Goal: Find specific page/section: Find specific page/section

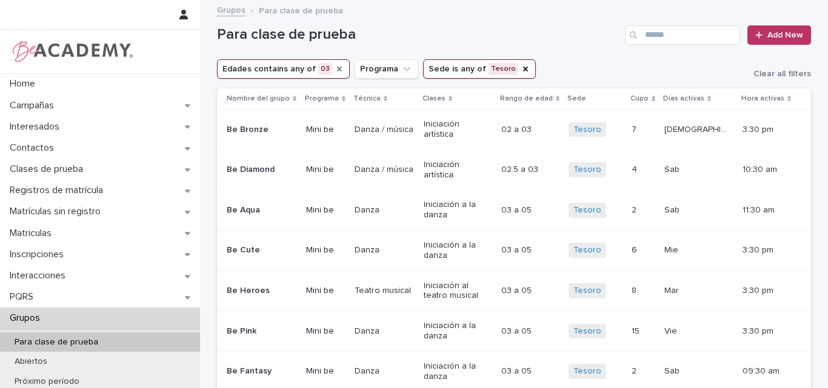
click at [335, 68] on icon "Edades" at bounding box center [340, 69] width 10 height 10
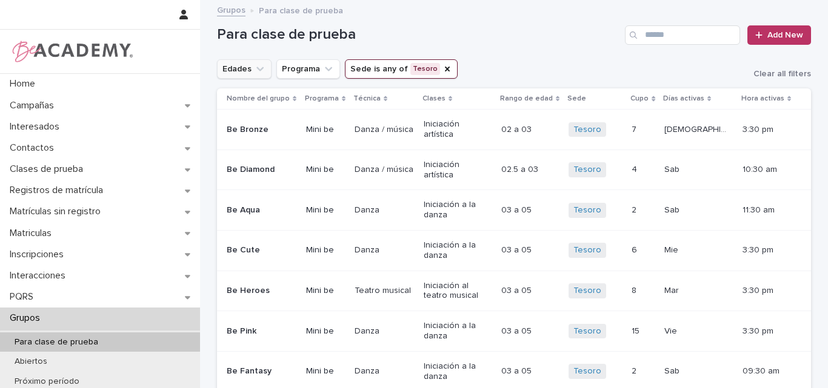
click at [258, 71] on icon "Edades" at bounding box center [260, 69] width 12 height 12
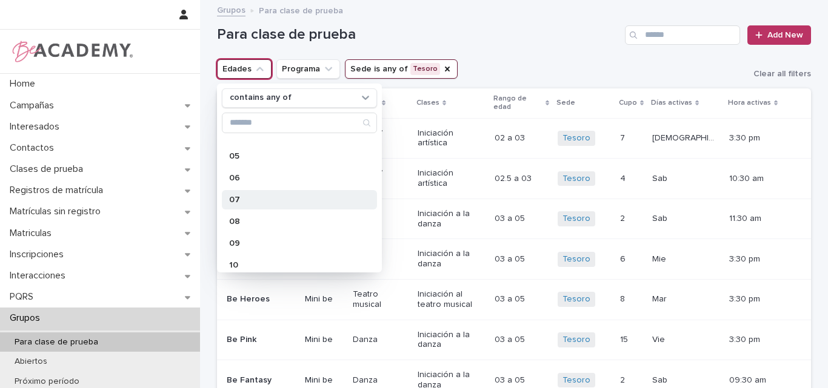
scroll to position [182, 0]
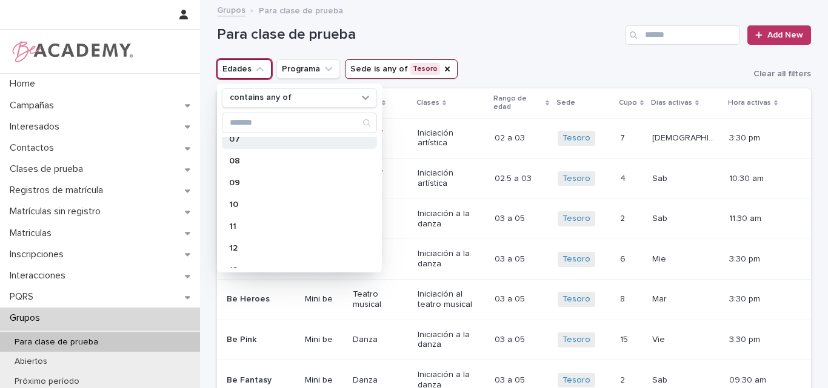
click at [242, 141] on p "07" at bounding box center [293, 139] width 128 height 8
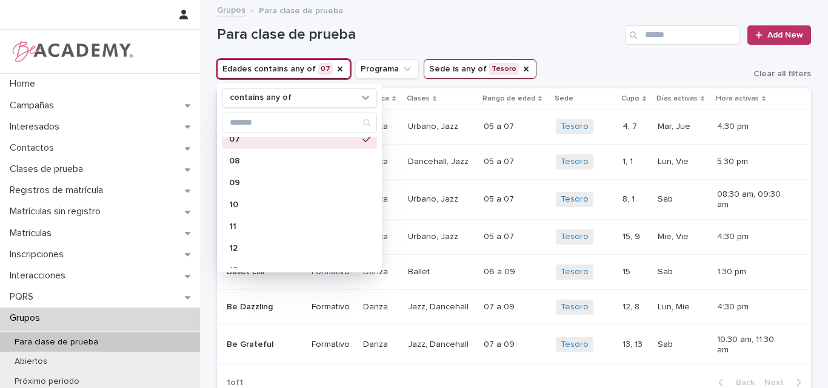
click at [475, 22] on div "Para clase de prueba Add New" at bounding box center [514, 30] width 594 height 58
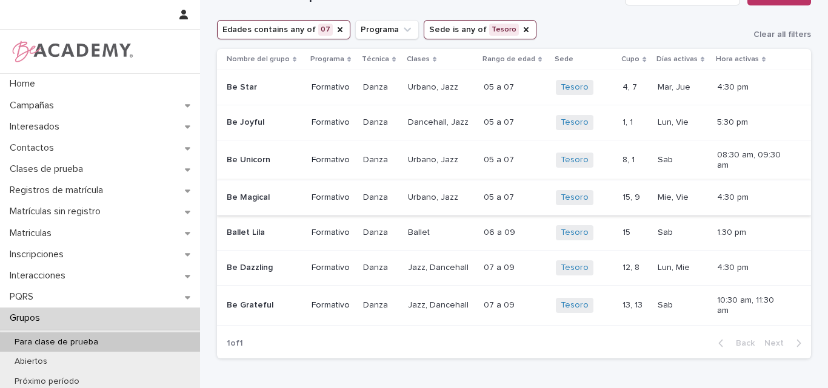
scroll to position [61, 0]
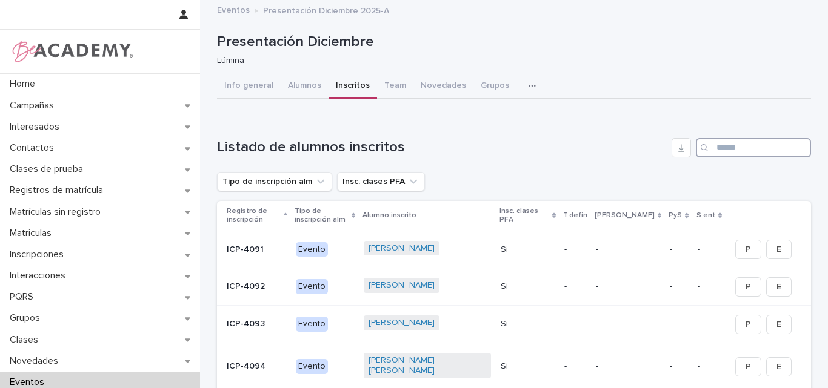
click at [764, 145] on input "Search" at bounding box center [753, 147] width 115 height 19
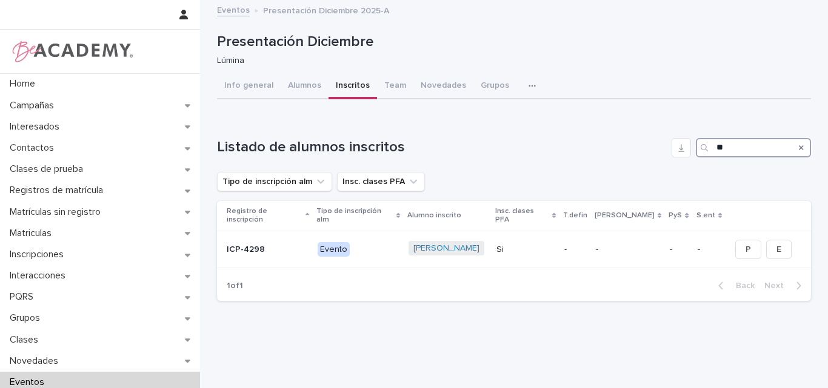
type input "*"
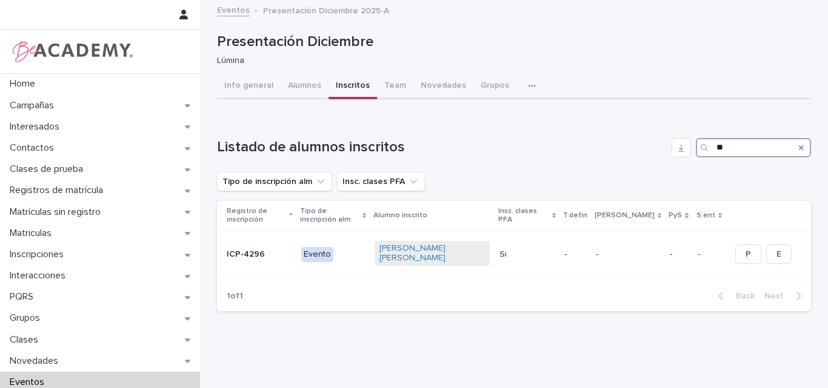
type input "*"
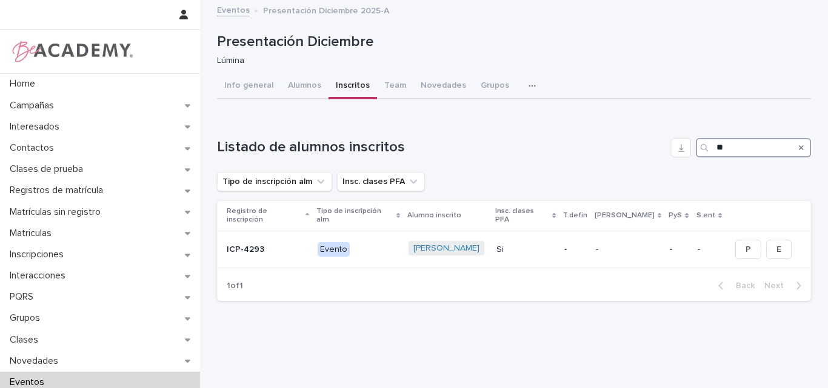
type input "*"
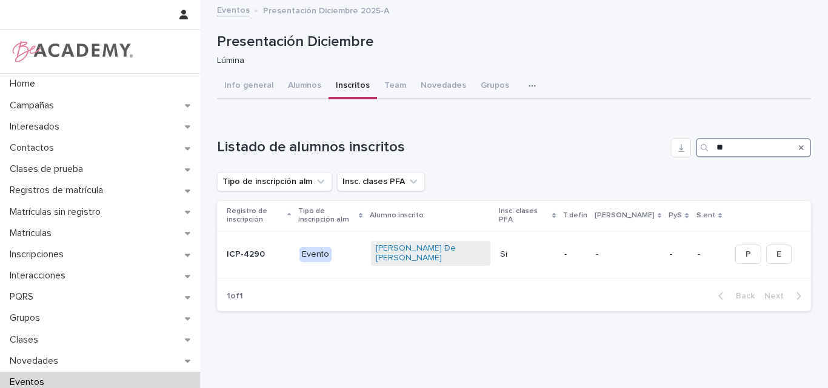
type input "*"
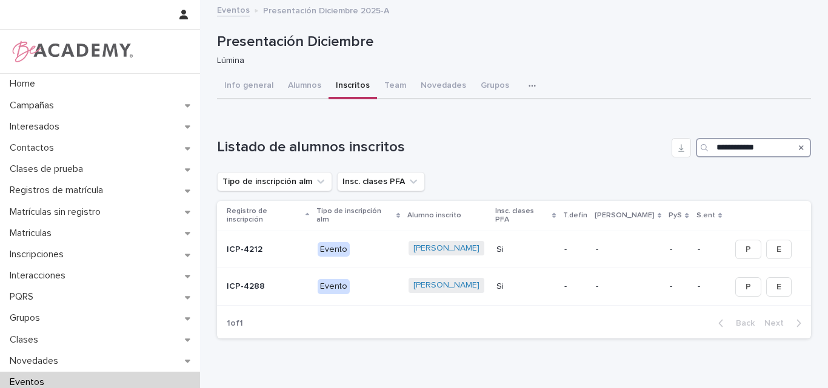
type input "**********"
click at [799, 146] on icon "Search" at bounding box center [801, 147] width 5 height 7
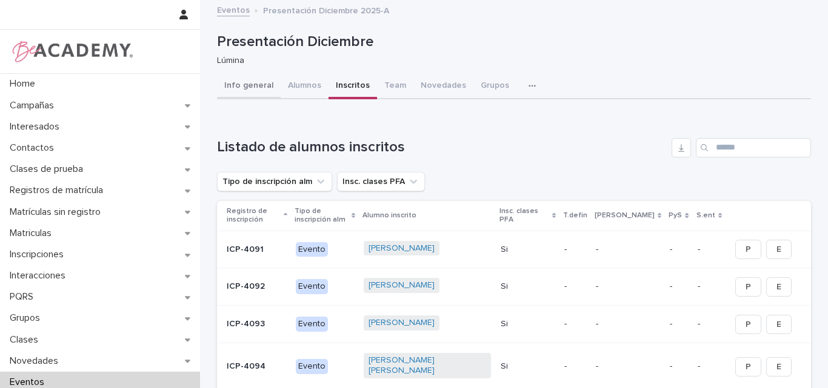
click at [243, 84] on button "Info general" at bounding box center [249, 86] width 64 height 25
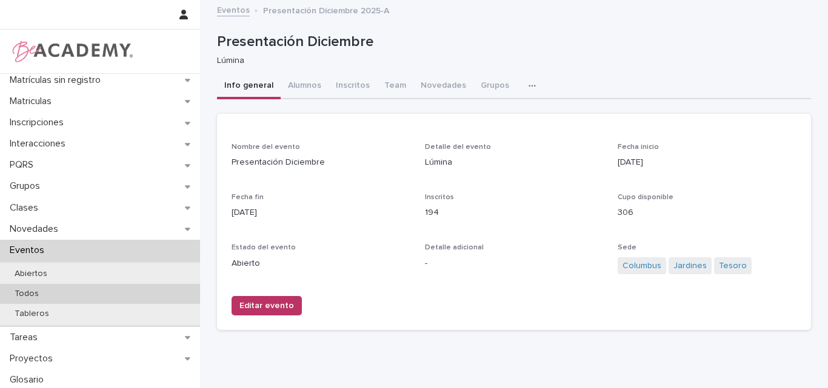
scroll to position [135, 0]
click at [35, 291] on p "Todos" at bounding box center [27, 292] width 44 height 10
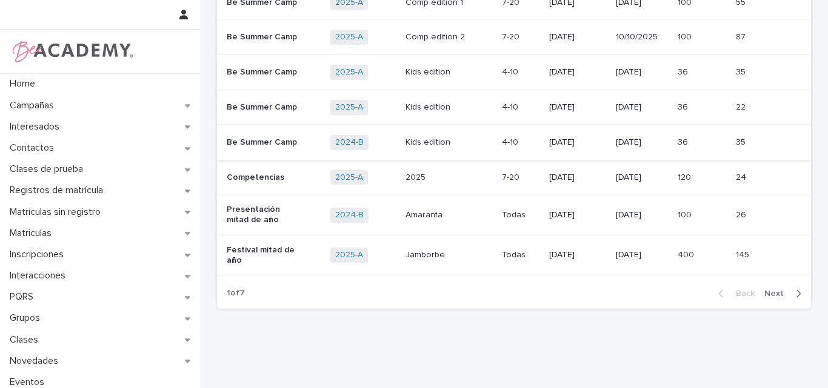
scroll to position [225, 0]
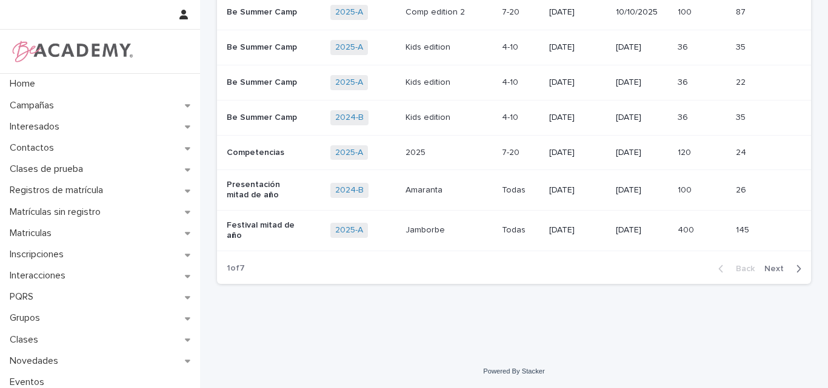
click at [771, 265] on span "Next" at bounding box center [777, 269] width 27 height 8
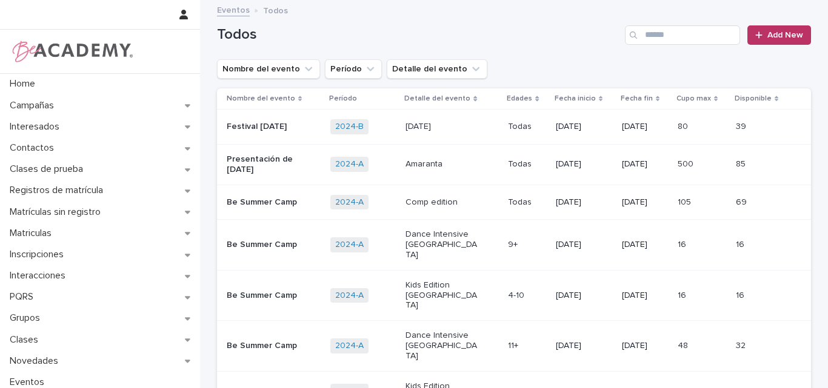
click at [257, 161] on p "Presentación de fin de año" at bounding box center [265, 165] width 76 height 21
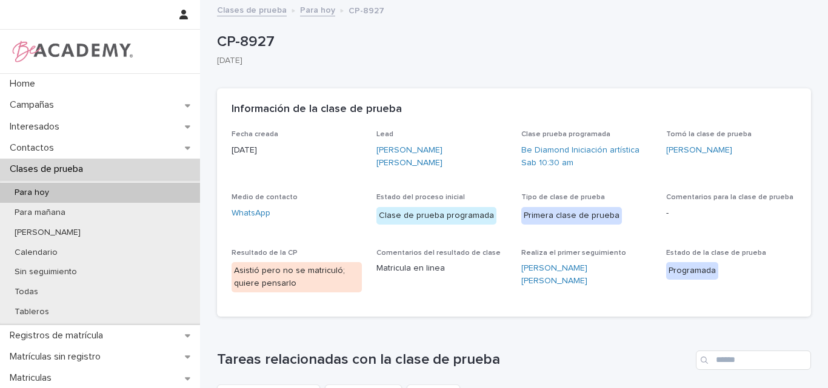
click at [307, 11] on link "Para hoy" at bounding box center [317, 9] width 35 height 14
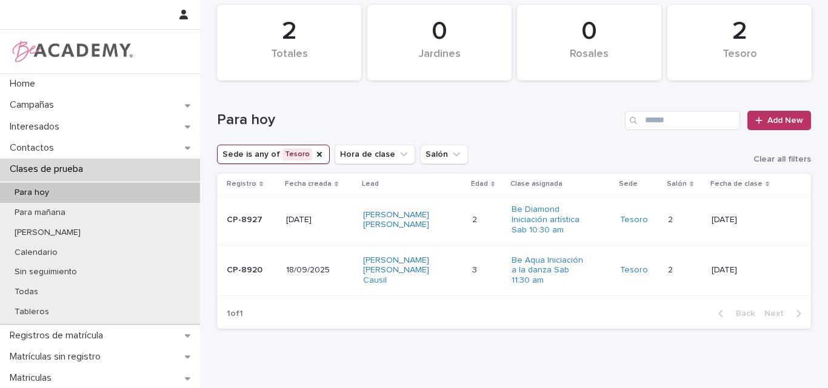
scroll to position [61, 0]
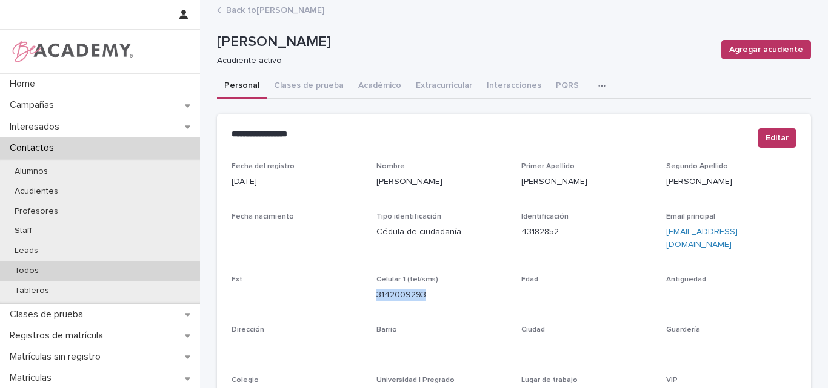
click at [24, 266] on p "Todos" at bounding box center [27, 271] width 44 height 10
